Goal: Find specific page/section: Find specific page/section

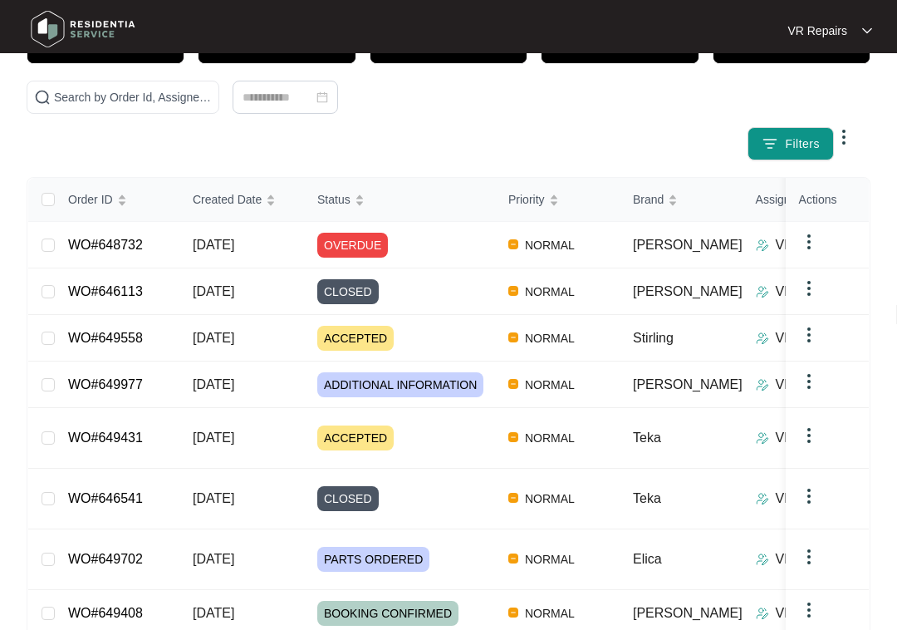
scroll to position [144, 0]
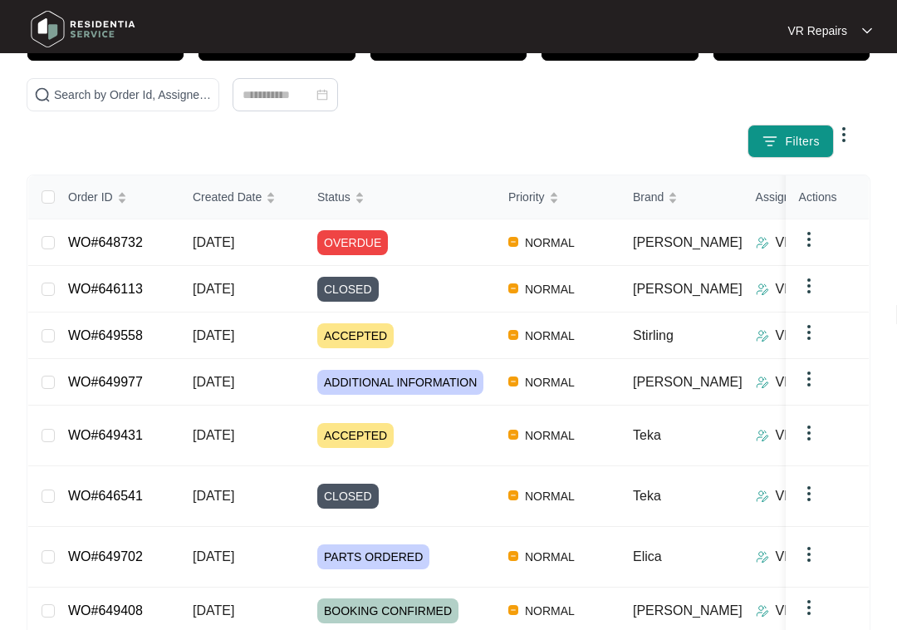
click at [131, 235] on link "WO#648732" at bounding box center [105, 242] width 75 height 14
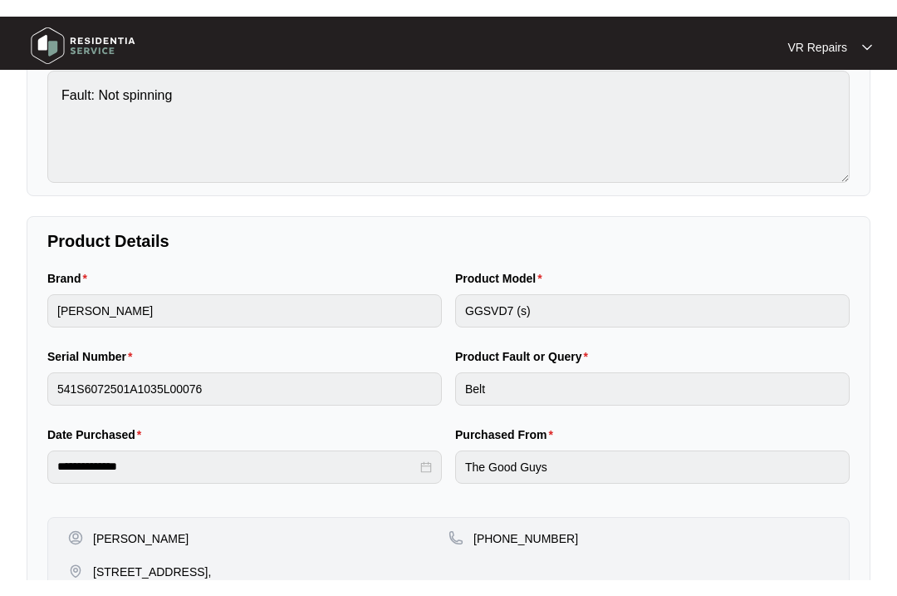
scroll to position [208, 0]
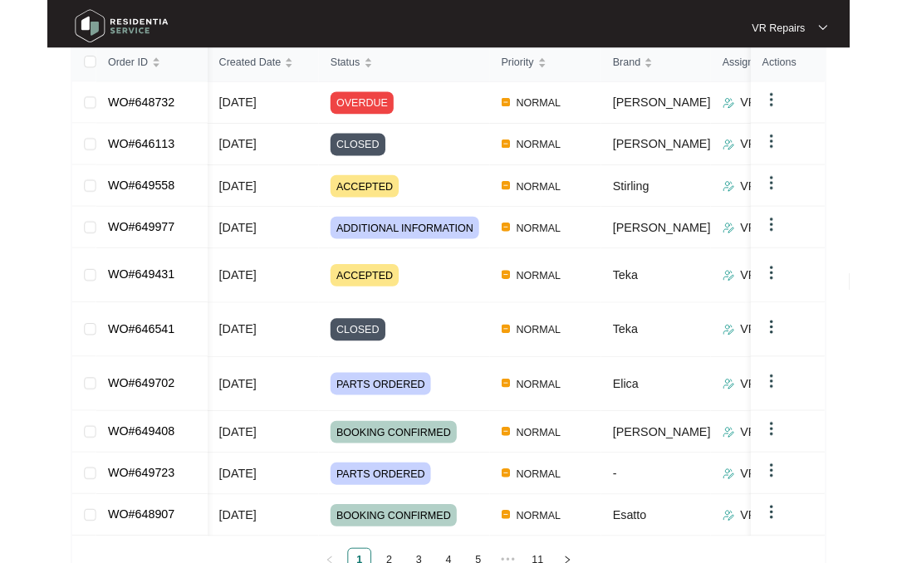
scroll to position [337, 0]
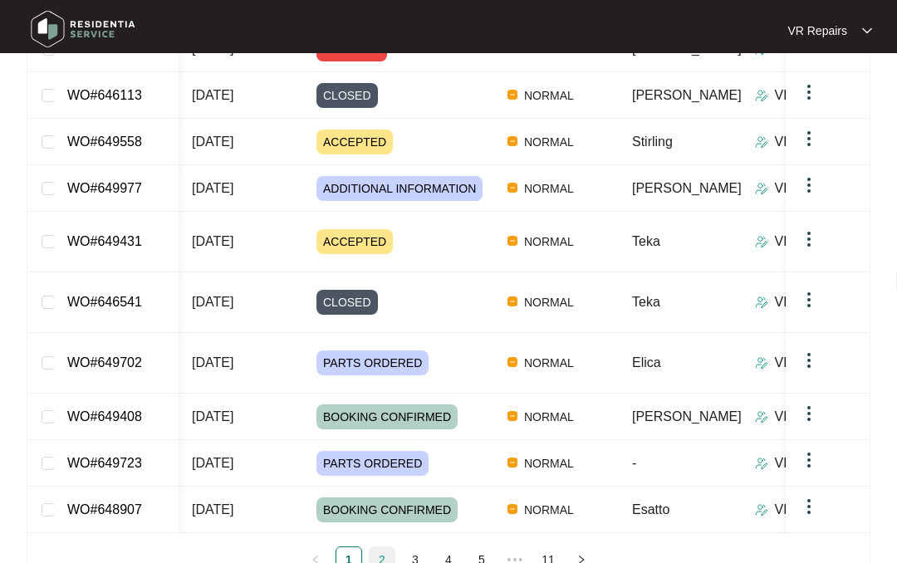
click at [380, 547] on link "2" at bounding box center [382, 559] width 25 height 25
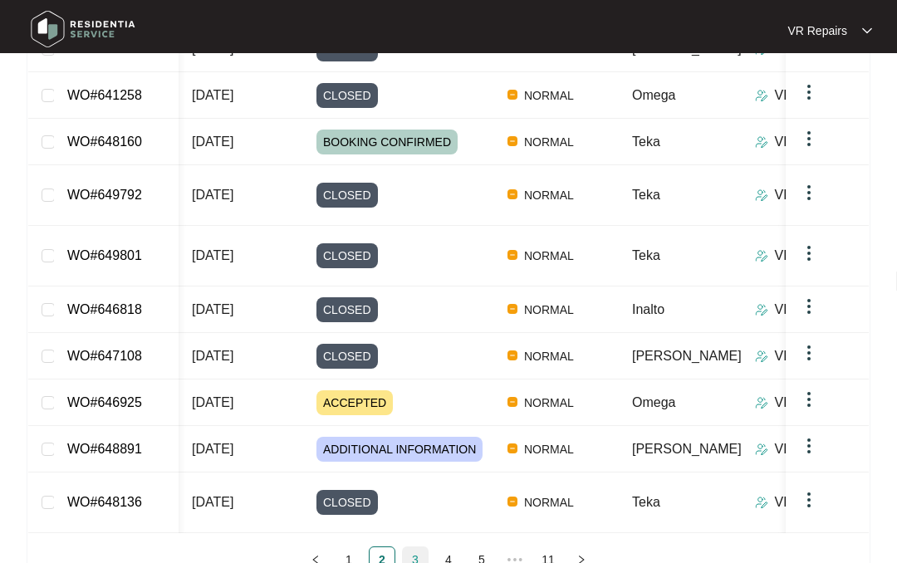
click at [417, 547] on link "3" at bounding box center [415, 559] width 25 height 25
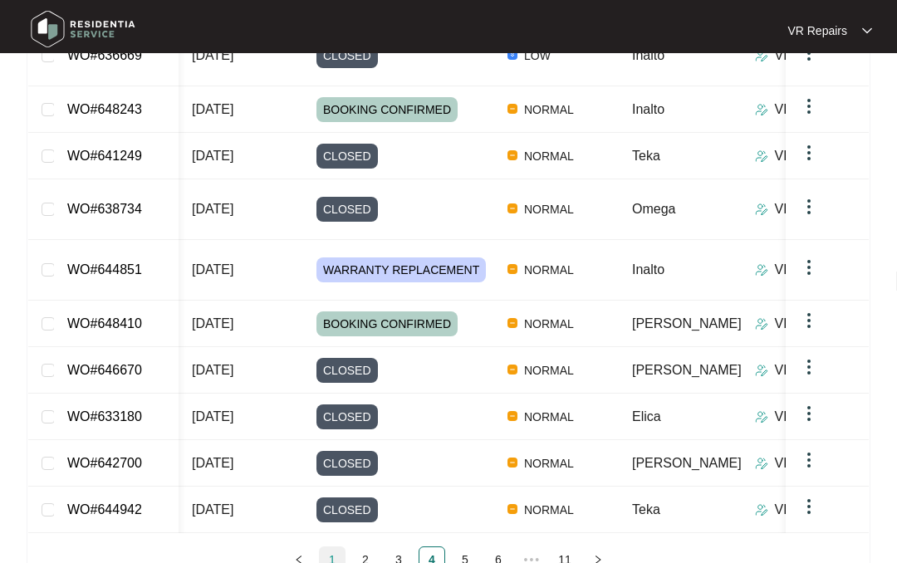
click at [340, 547] on link "1" at bounding box center [332, 559] width 25 height 25
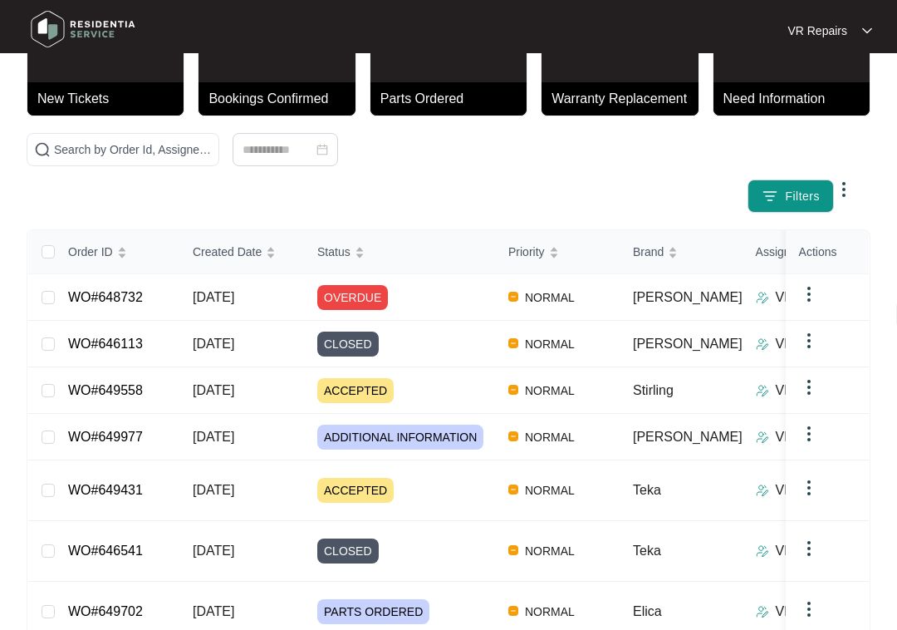
scroll to position [90, 0]
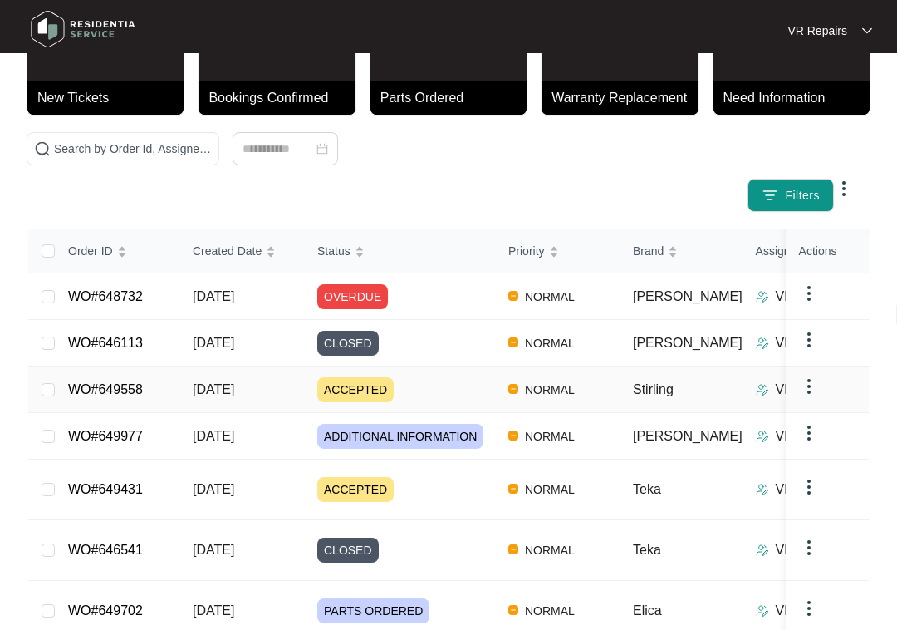
click at [130, 389] on link "WO#649558" at bounding box center [105, 389] width 75 height 14
